Goal: Information Seeking & Learning: Learn about a topic

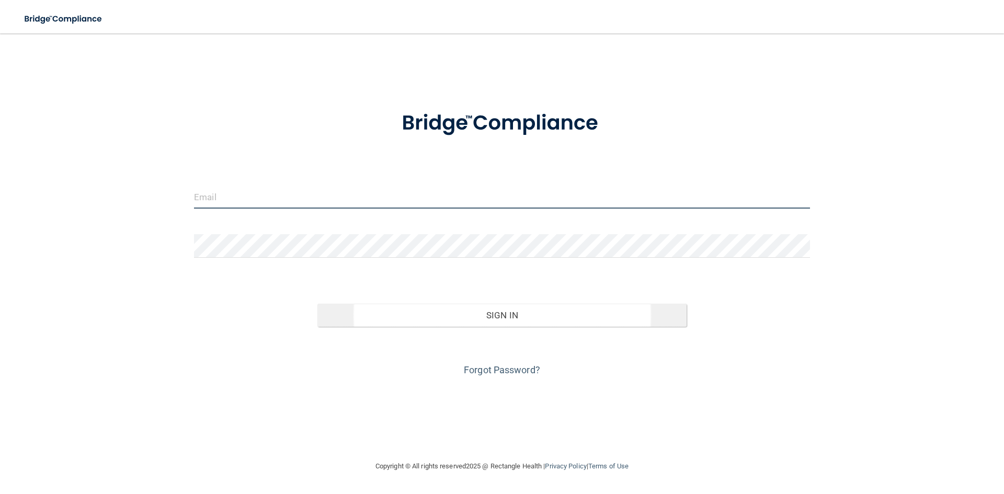
type input "[PERSON_NAME][EMAIL_ADDRESS][DOMAIN_NAME]"
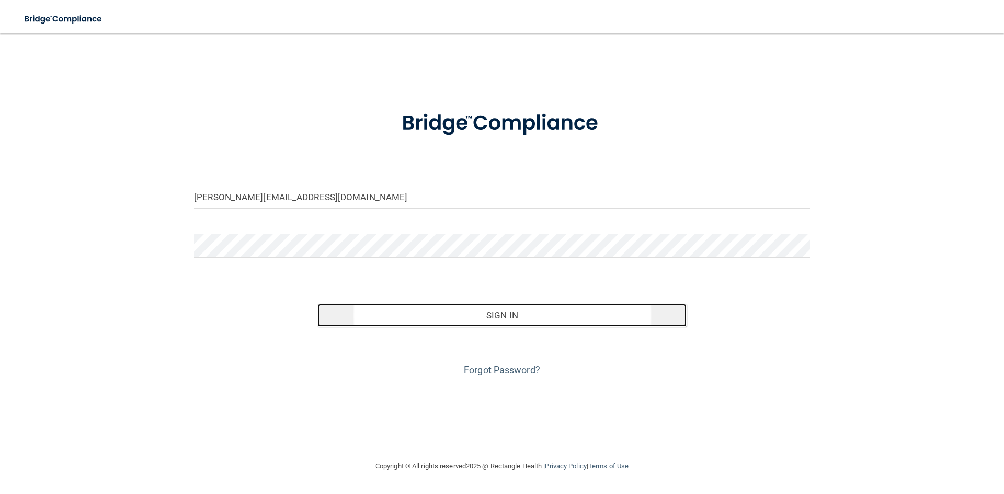
click at [491, 320] on button "Sign In" at bounding box center [503, 315] width 370 height 23
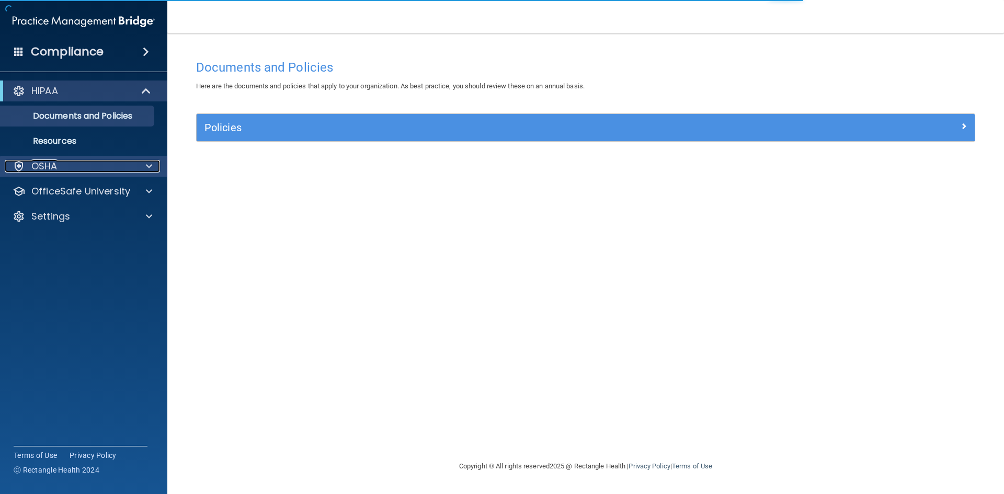
click at [111, 168] on div "OSHA" at bounding box center [70, 166] width 130 height 13
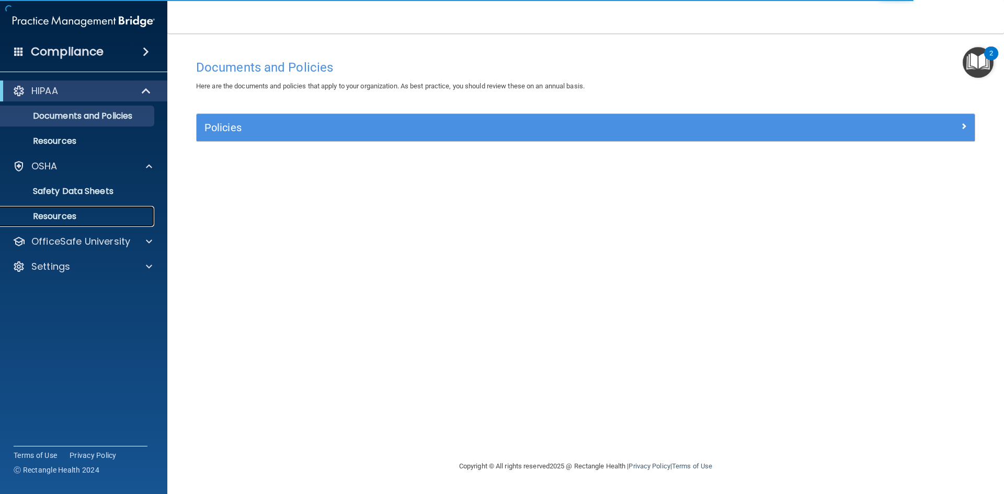
click at [82, 217] on p "Resources" at bounding box center [78, 216] width 143 height 10
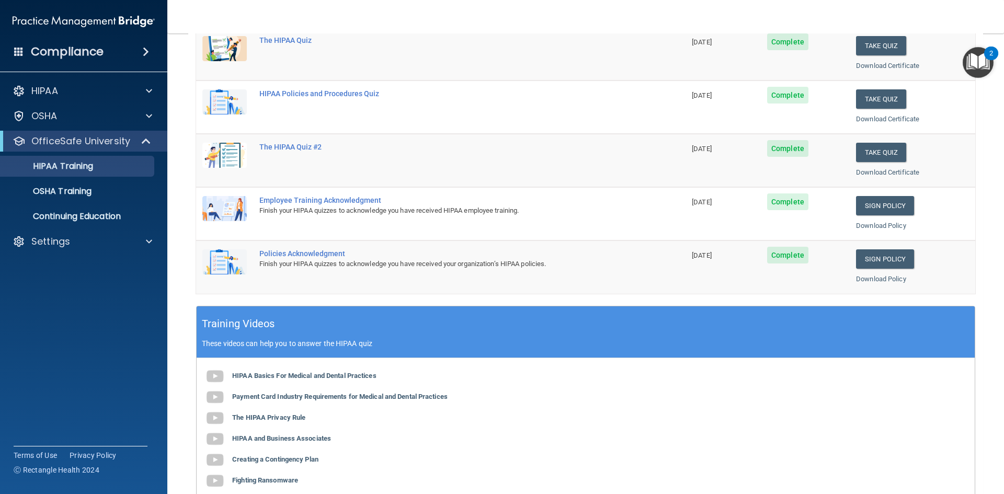
scroll to position [209, 0]
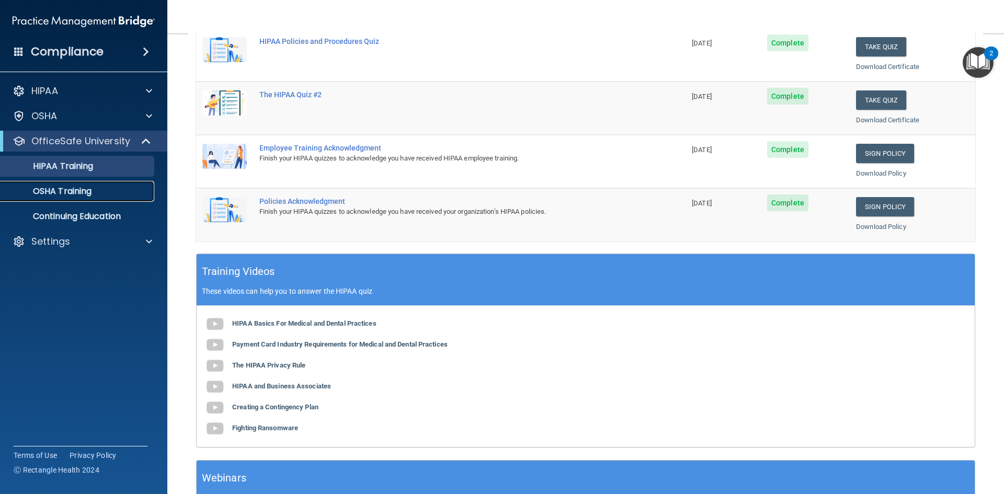
click at [31, 184] on link "OSHA Training" at bounding box center [72, 191] width 165 height 21
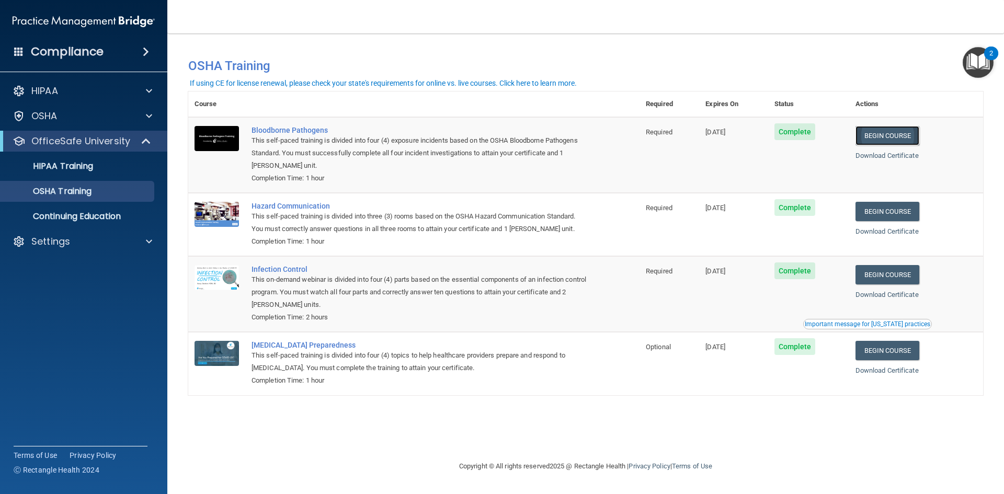
click at [897, 135] on link "Begin Course" at bounding box center [888, 135] width 64 height 19
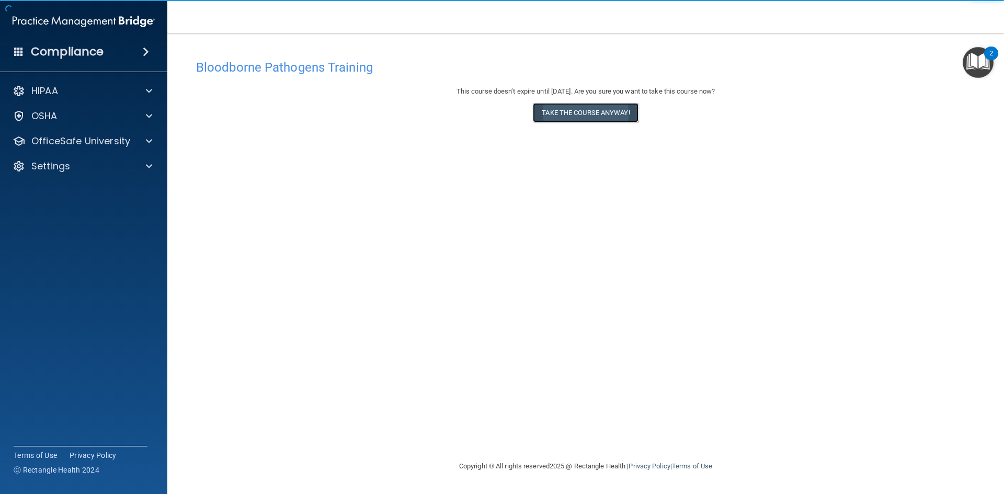
click at [569, 107] on button "Take the course anyway!" at bounding box center [585, 112] width 105 height 19
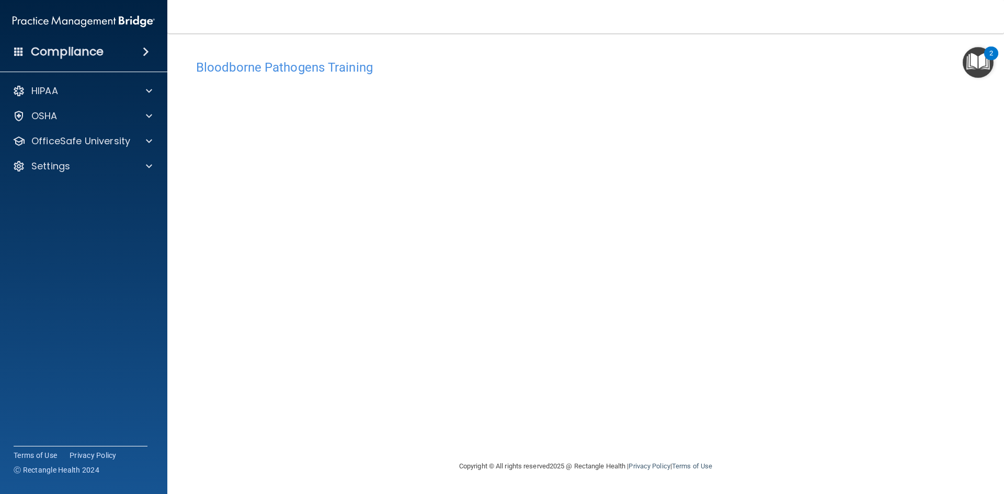
click at [976, 62] on img "Open Resource Center, 2 new notifications" at bounding box center [978, 62] width 31 height 31
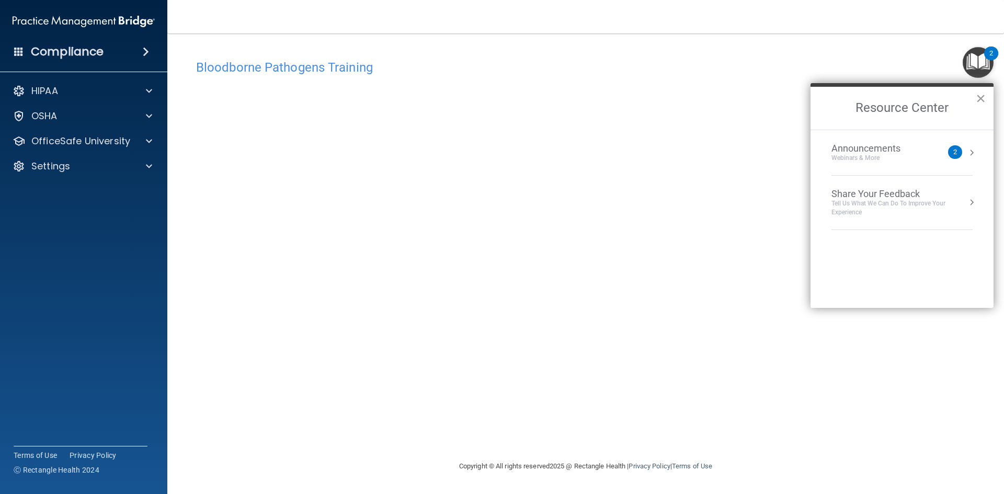
click at [983, 98] on button "×" at bounding box center [981, 98] width 10 height 17
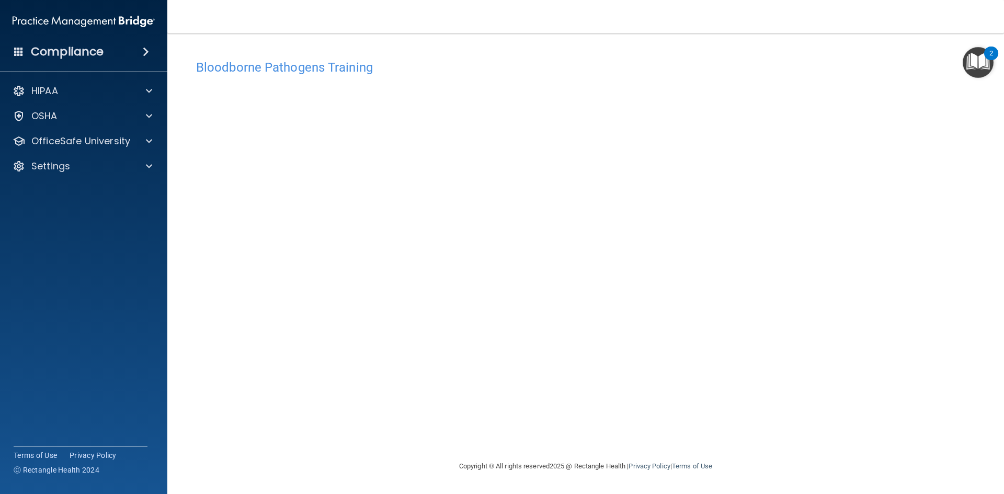
click at [289, 71] on h4 "Bloodborne Pathogens Training" at bounding box center [585, 68] width 779 height 14
click at [82, 146] on p "OfficeSafe University" at bounding box center [80, 141] width 99 height 13
click at [62, 194] on p "OSHA Training" at bounding box center [49, 191] width 85 height 10
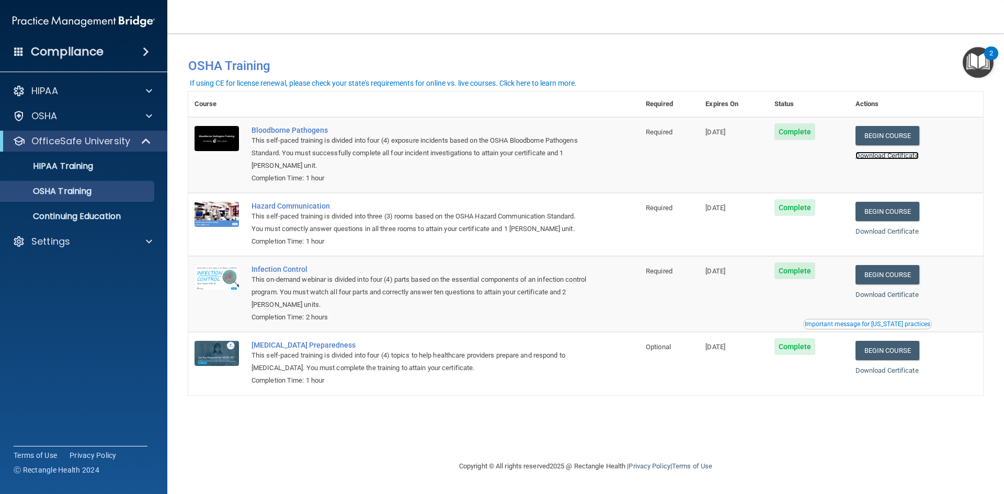
click at [911, 155] on link "Download Certificate" at bounding box center [887, 156] width 63 height 8
click at [874, 213] on link "Begin Course" at bounding box center [888, 211] width 64 height 19
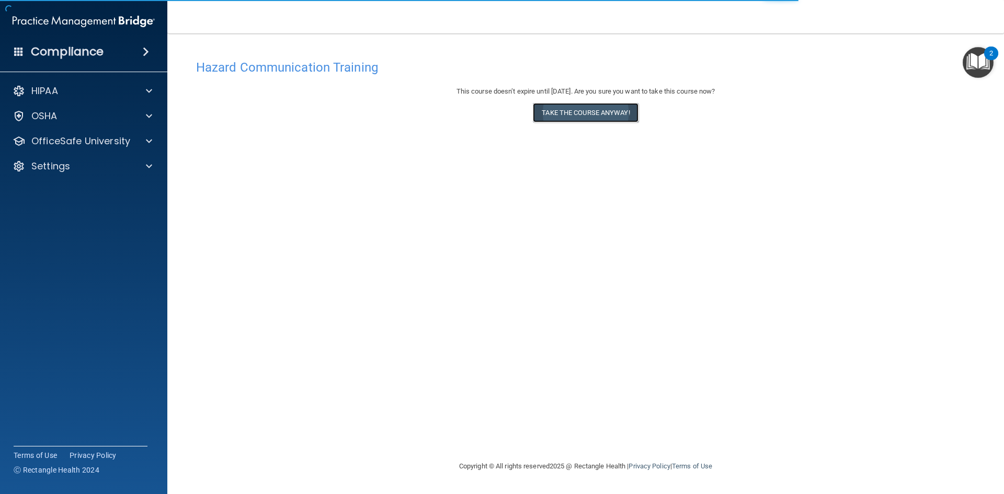
click at [585, 114] on button "Take the course anyway!" at bounding box center [585, 112] width 105 height 19
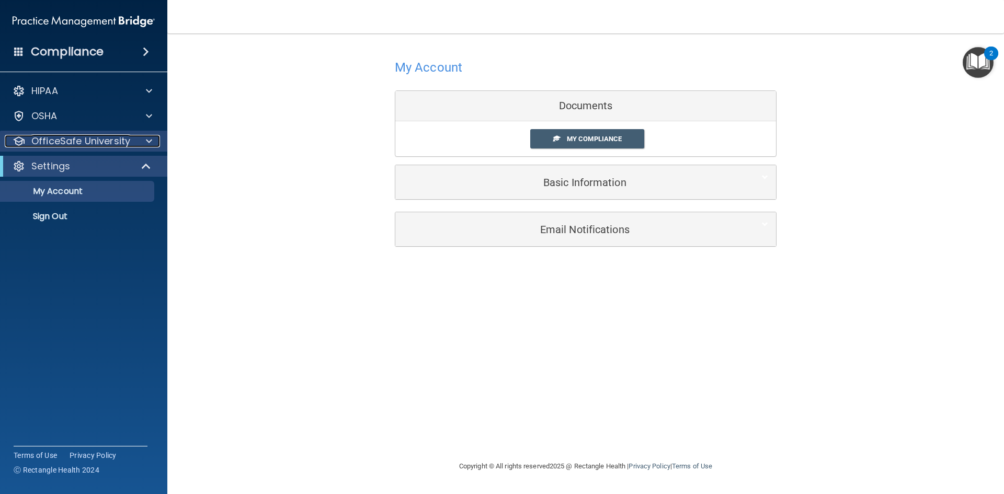
click at [59, 140] on p "OfficeSafe University" at bounding box center [80, 141] width 99 height 13
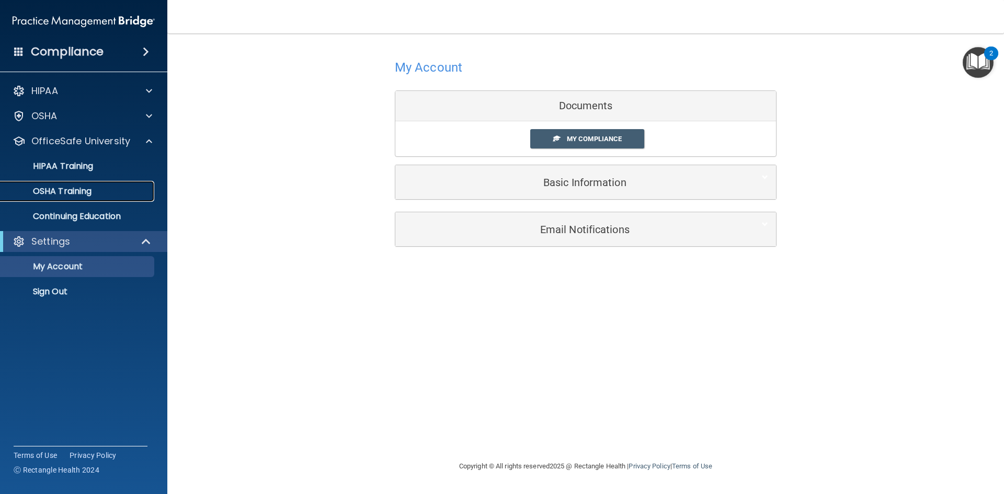
click at [67, 187] on p "OSHA Training" at bounding box center [49, 191] width 85 height 10
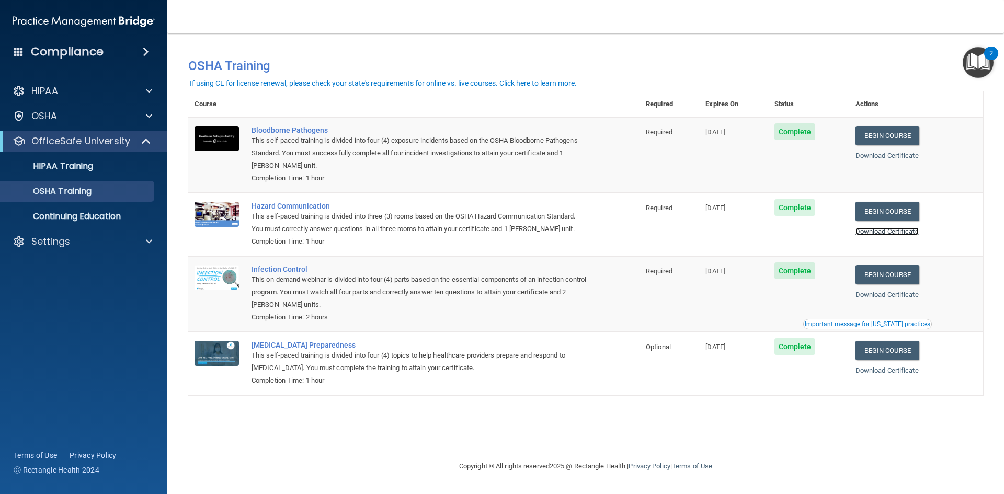
click at [877, 235] on link "Download Certificate" at bounding box center [887, 232] width 63 height 8
click at [898, 276] on link "Begin Course" at bounding box center [888, 274] width 64 height 19
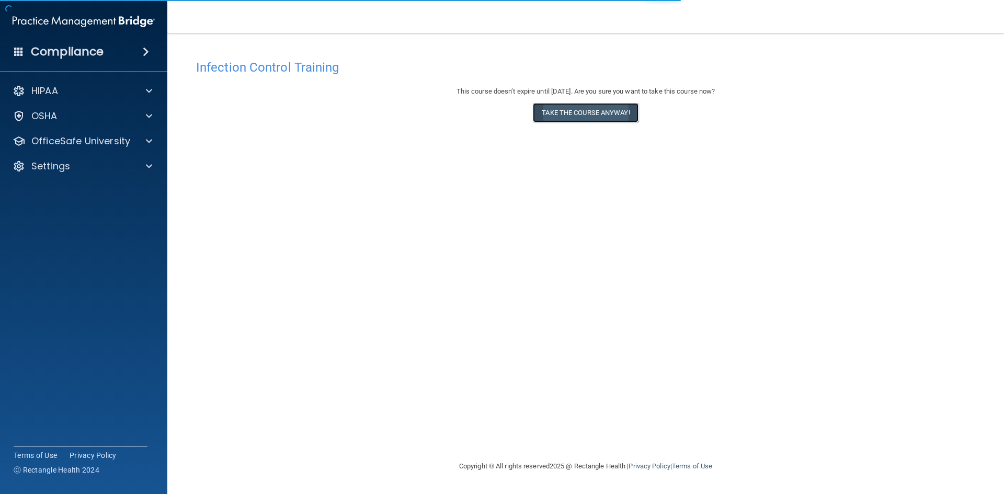
click at [594, 117] on button "Take the course anyway!" at bounding box center [585, 112] width 105 height 19
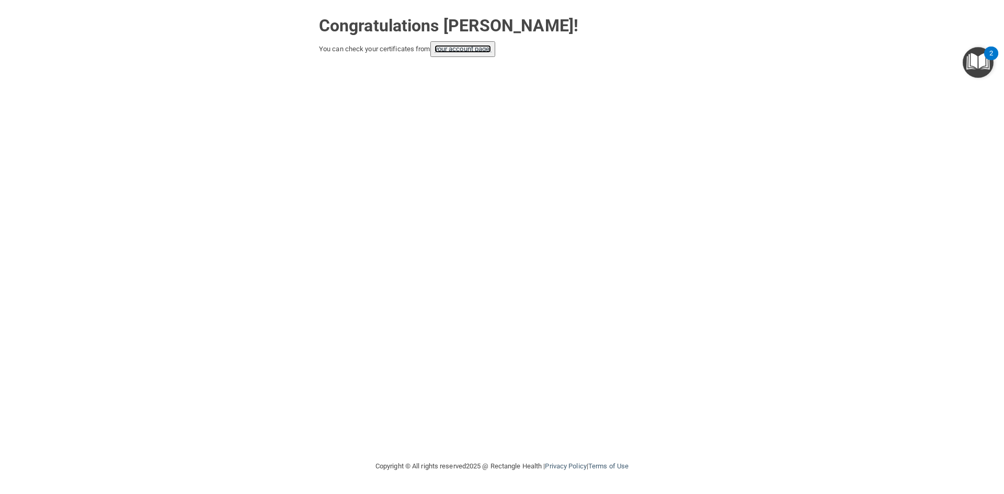
click at [471, 52] on link "your account page!" at bounding box center [463, 49] width 57 height 8
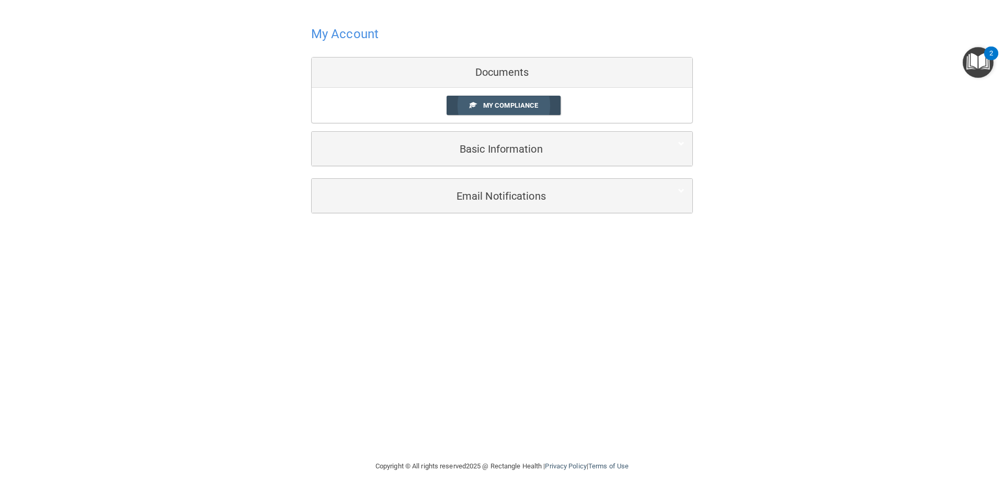
click at [488, 110] on link "My Compliance" at bounding box center [504, 105] width 115 height 19
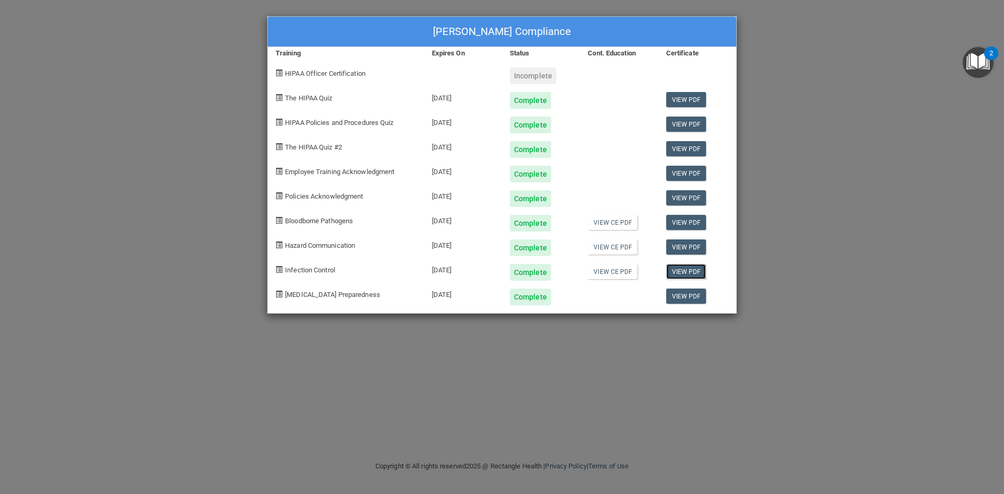
click at [693, 270] on link "View PDF" at bounding box center [686, 271] width 40 height 15
